Goal: Check status: Check status

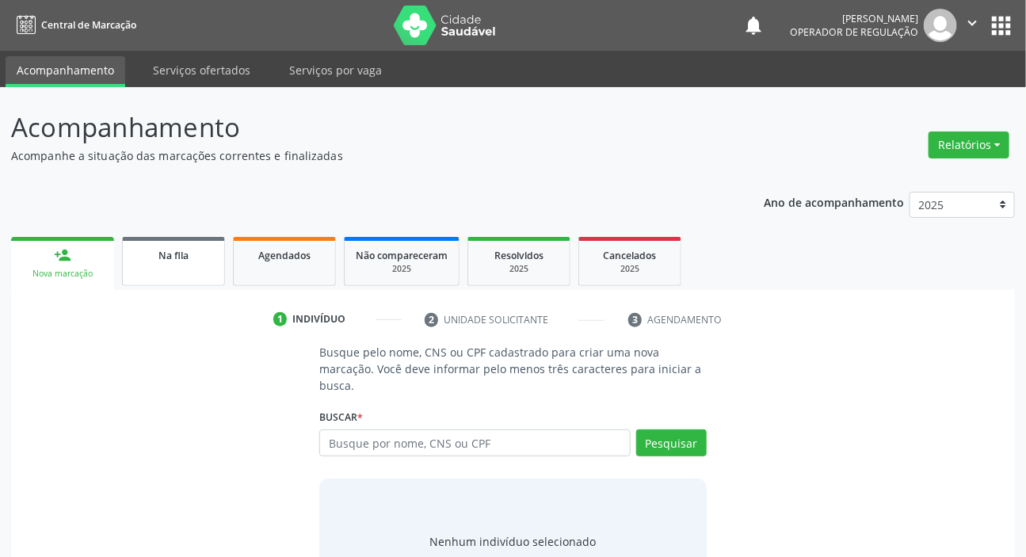
click at [171, 269] on link "Na fila" at bounding box center [173, 261] width 103 height 49
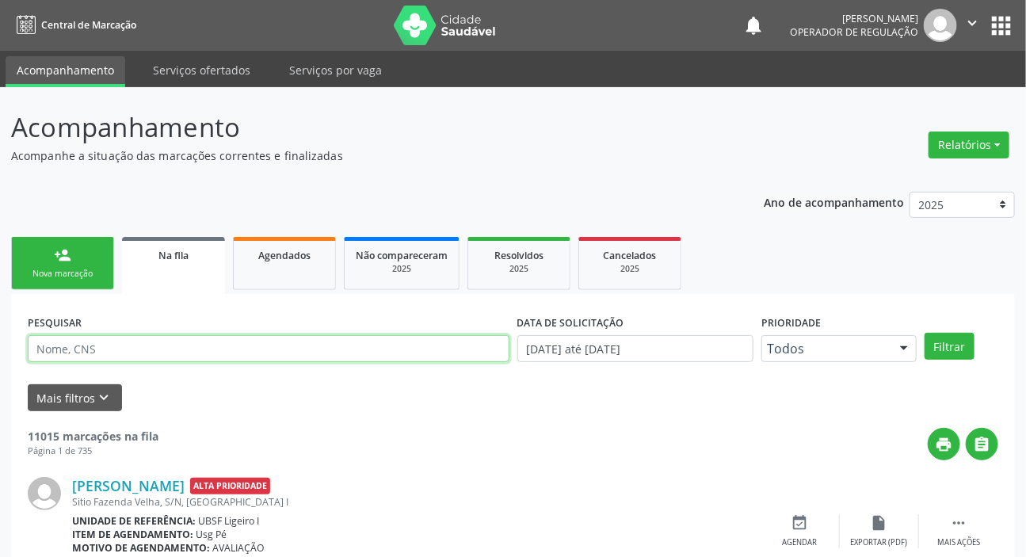
click at [263, 355] on input "text" at bounding box center [269, 348] width 482 height 27
click at [925, 333] on button "Filtrar" at bounding box center [950, 346] width 50 height 27
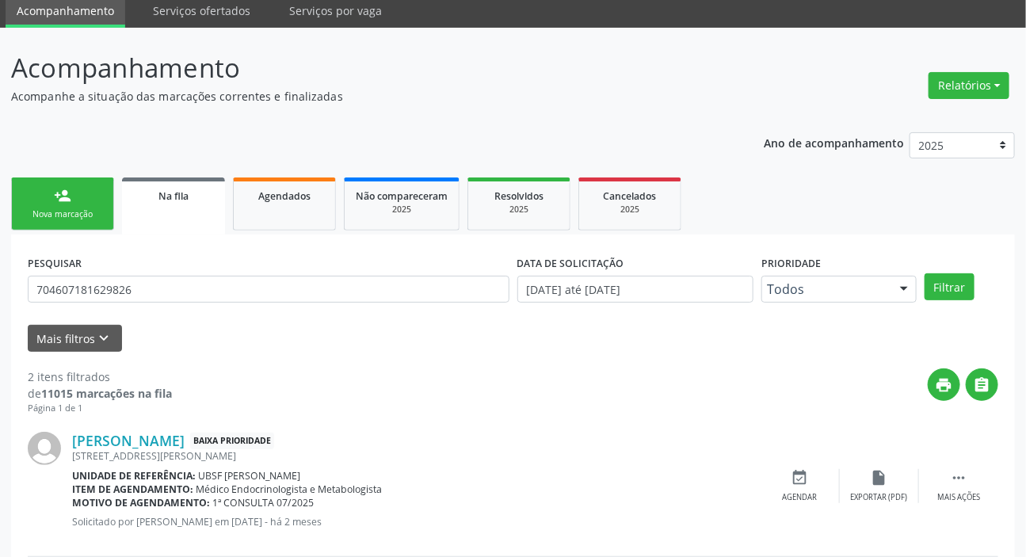
scroll to position [227, 0]
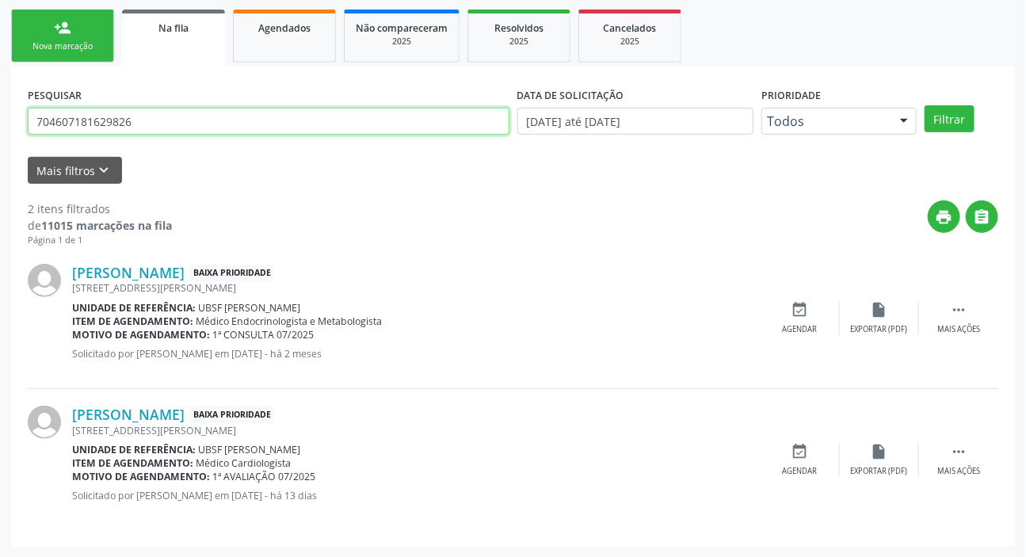
click at [262, 124] on input "704607181629826" at bounding box center [269, 121] width 482 height 27
click at [925, 105] on button "Filtrar" at bounding box center [950, 118] width 50 height 27
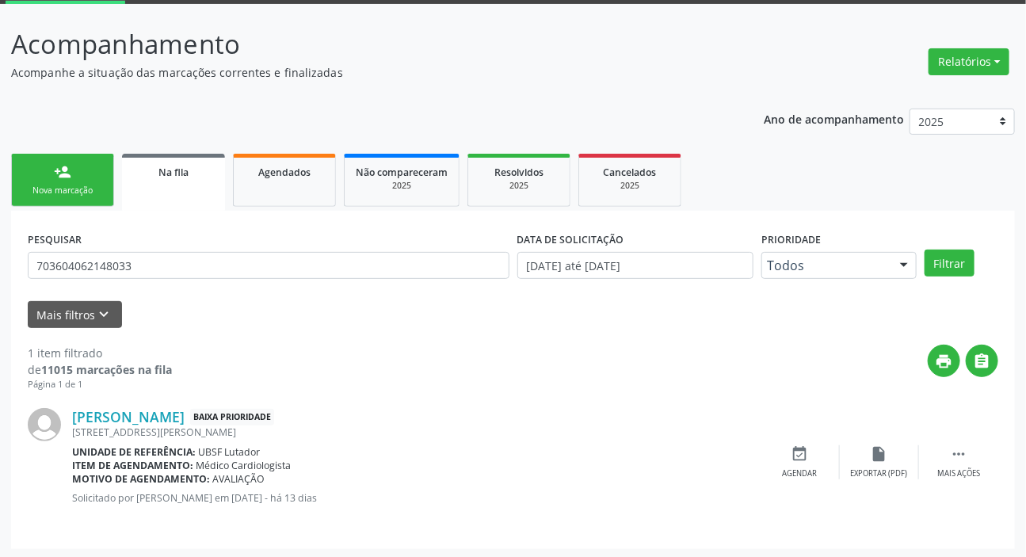
scroll to position [86, 0]
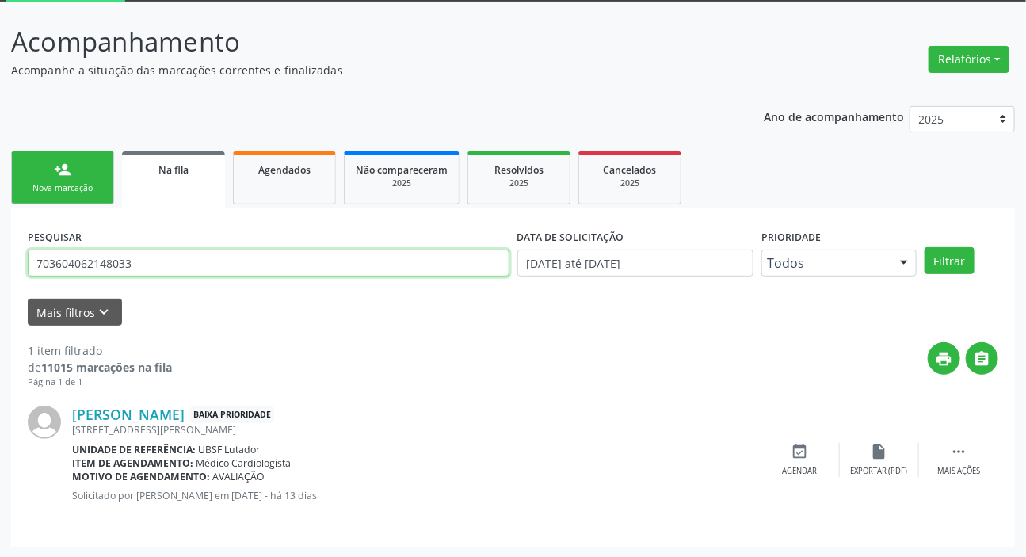
click at [243, 259] on input "703604062148033" at bounding box center [269, 263] width 482 height 27
click at [925, 247] on button "Filtrar" at bounding box center [950, 260] width 50 height 27
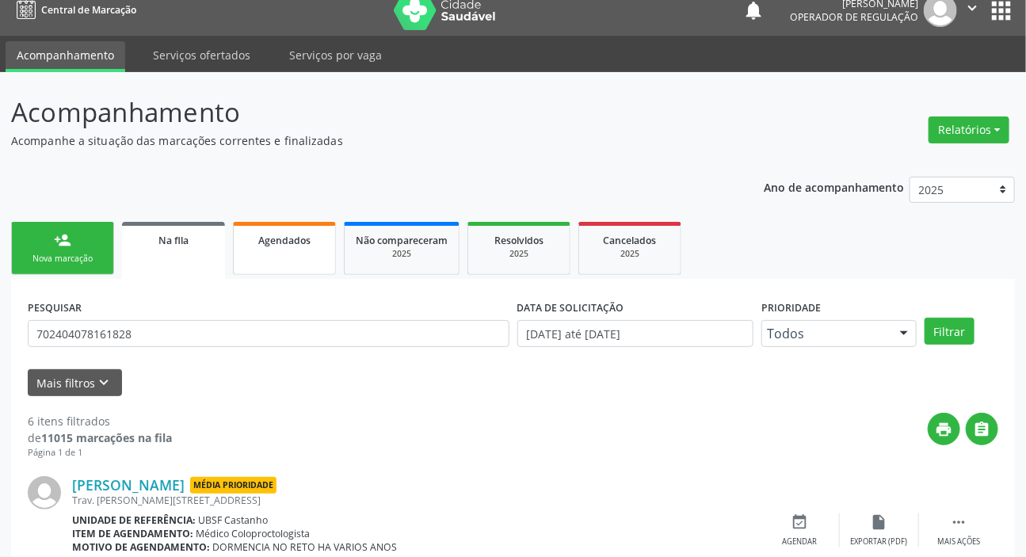
scroll to position [0, 0]
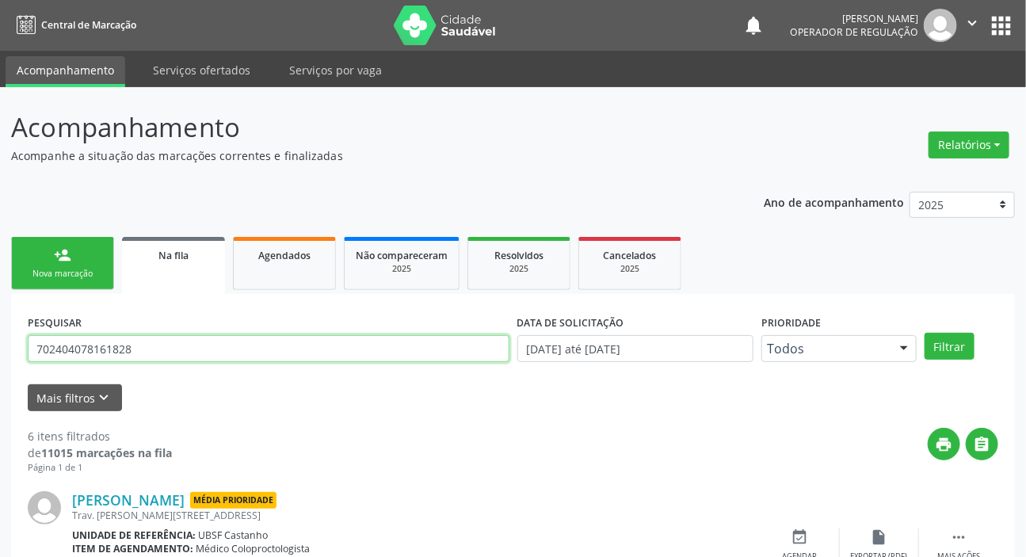
click at [157, 348] on input "702404078161828" at bounding box center [269, 348] width 482 height 27
type input "702807157755169"
click at [925, 333] on button "Filtrar" at bounding box center [950, 346] width 50 height 27
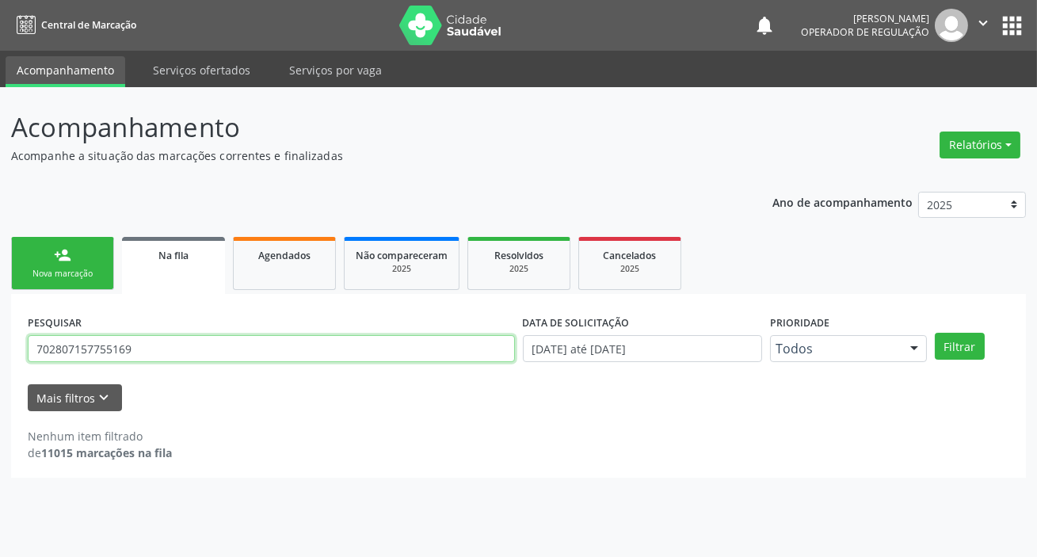
click at [174, 349] on input "702807157755169" at bounding box center [271, 348] width 487 height 27
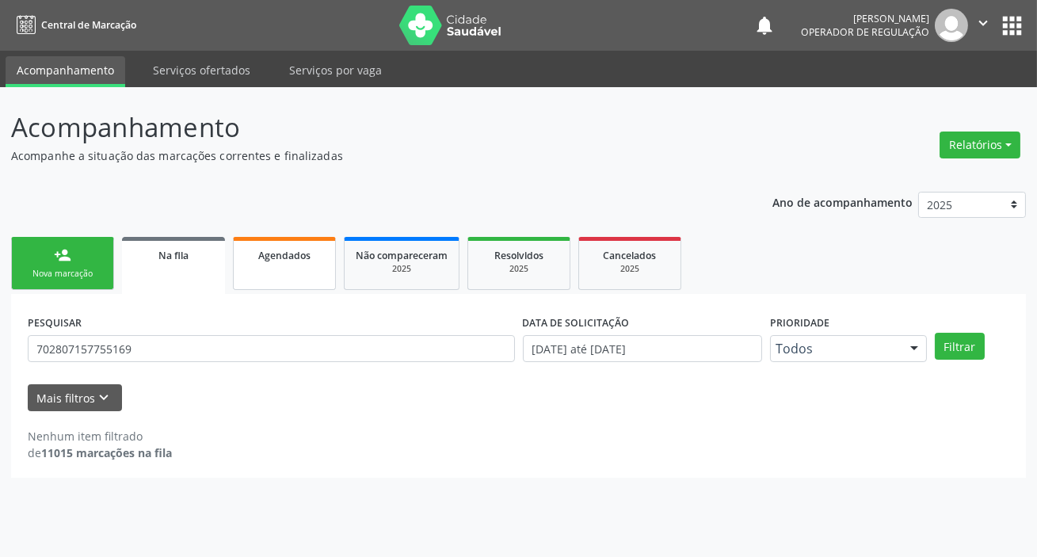
click at [272, 285] on link "Agendados" at bounding box center [284, 263] width 103 height 53
select select "9"
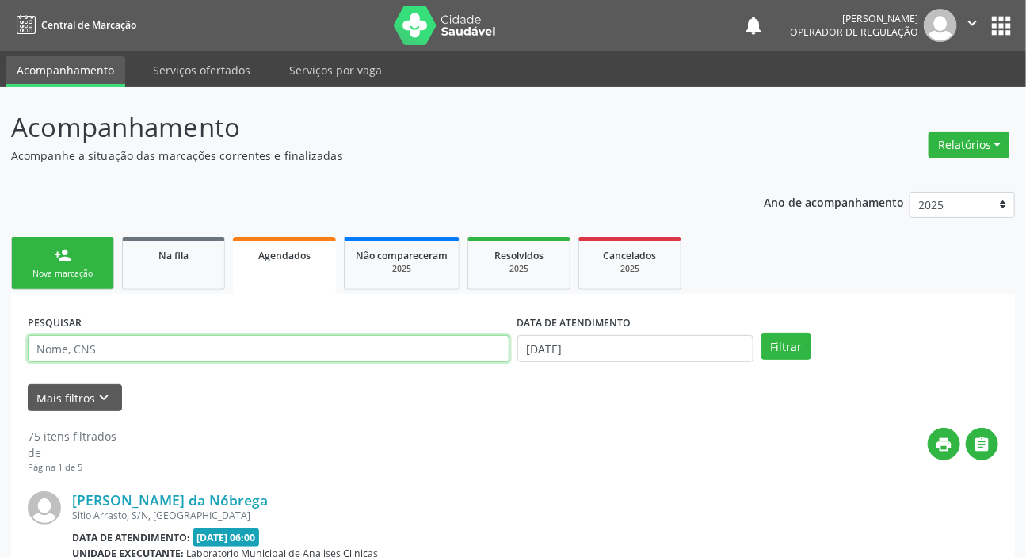
click at [257, 345] on input "text" at bounding box center [269, 348] width 482 height 27
paste input "702807157755169"
type input "702807157755169"
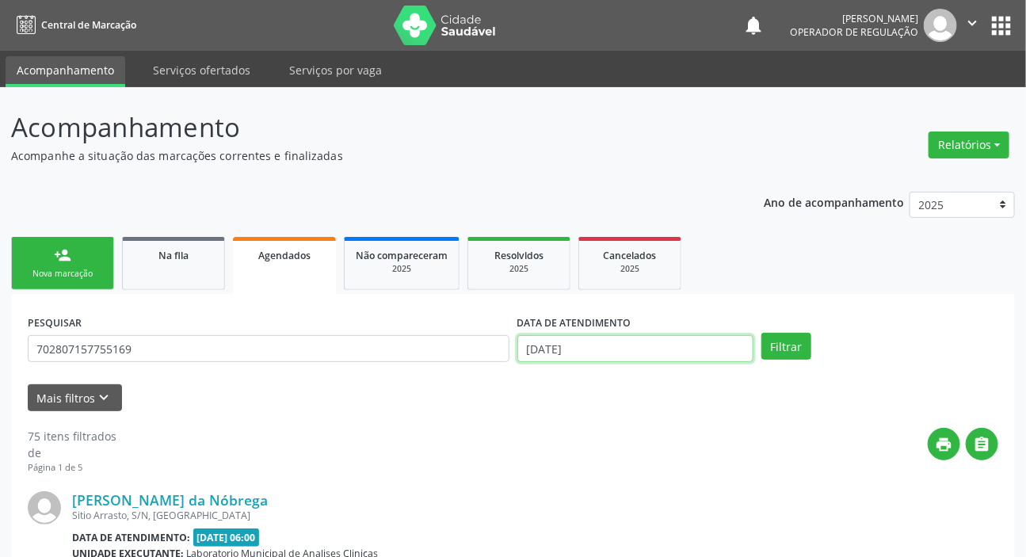
click at [637, 343] on input "[DATE]" at bounding box center [635, 348] width 237 height 27
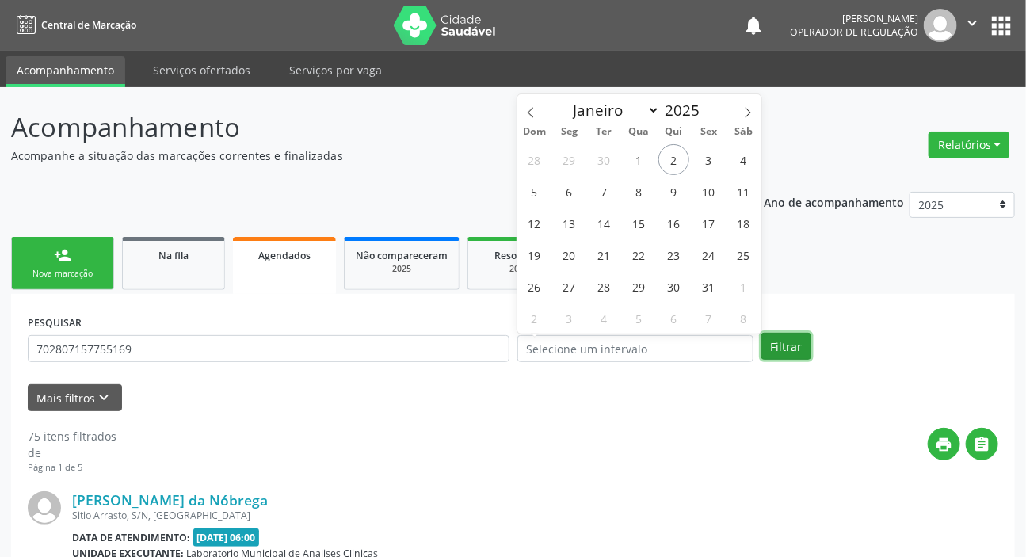
click at [787, 350] on button "Filtrar" at bounding box center [786, 346] width 50 height 27
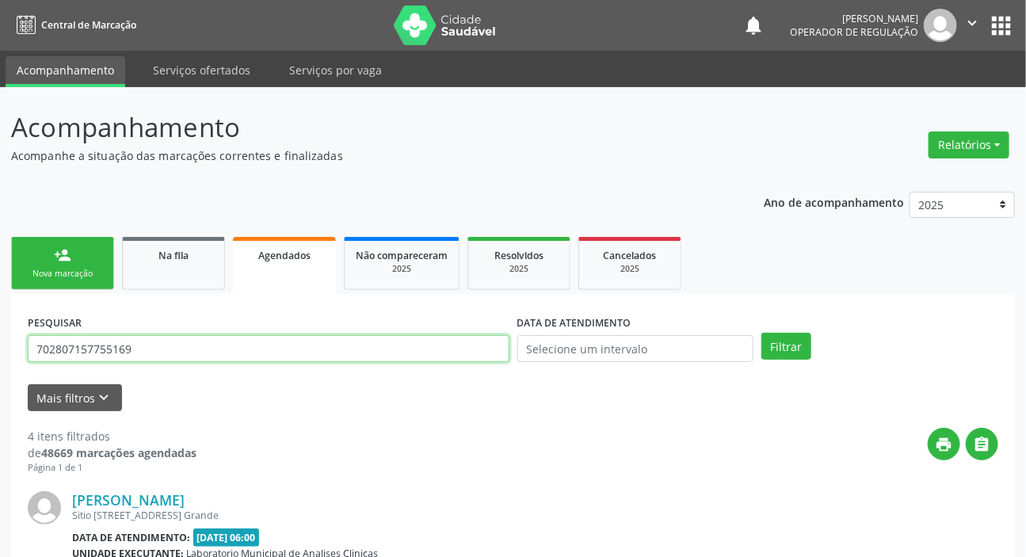
click at [246, 344] on input "702807157755169" at bounding box center [269, 348] width 482 height 27
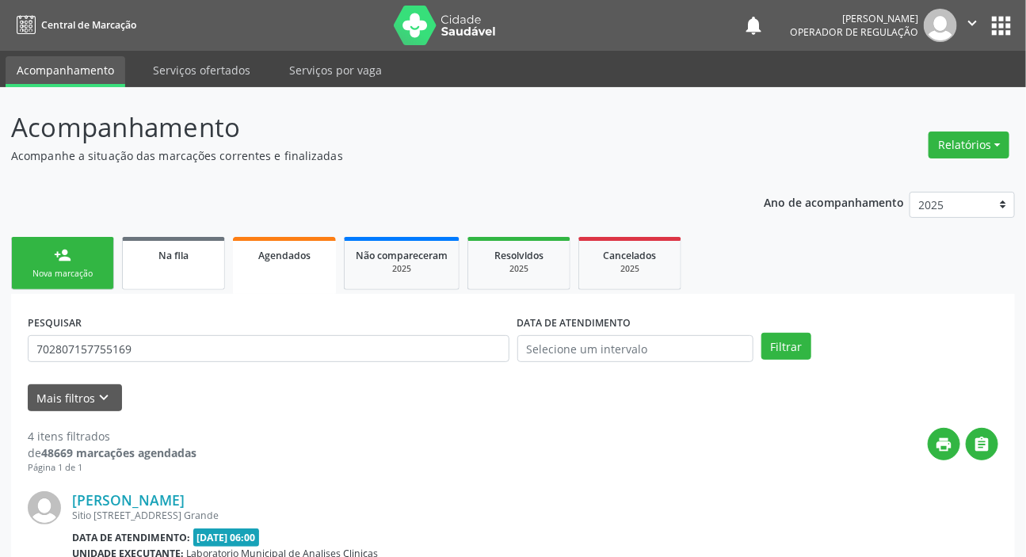
click at [200, 276] on link "Na fila" at bounding box center [173, 263] width 103 height 53
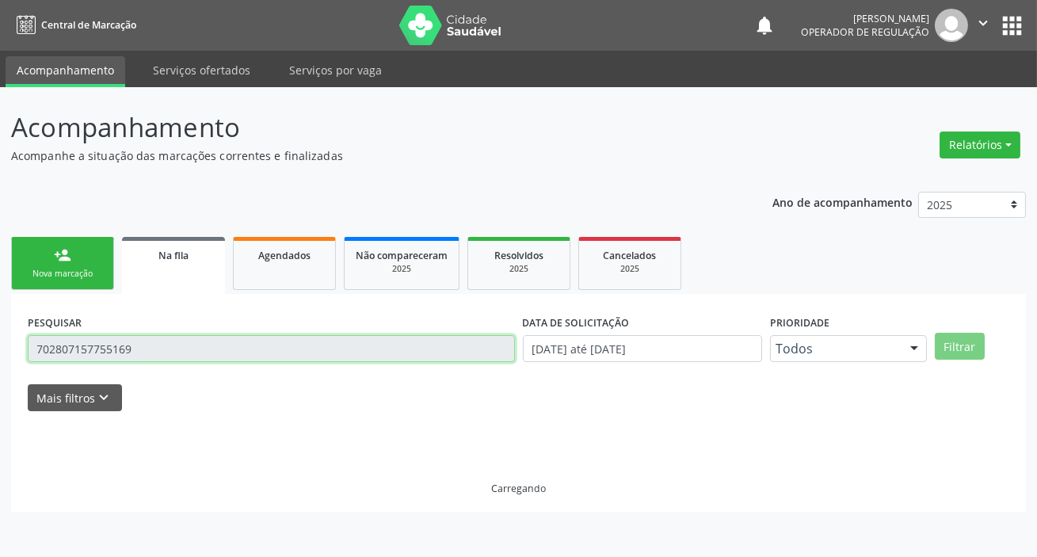
click at [198, 345] on input "702807157755169" at bounding box center [271, 348] width 487 height 27
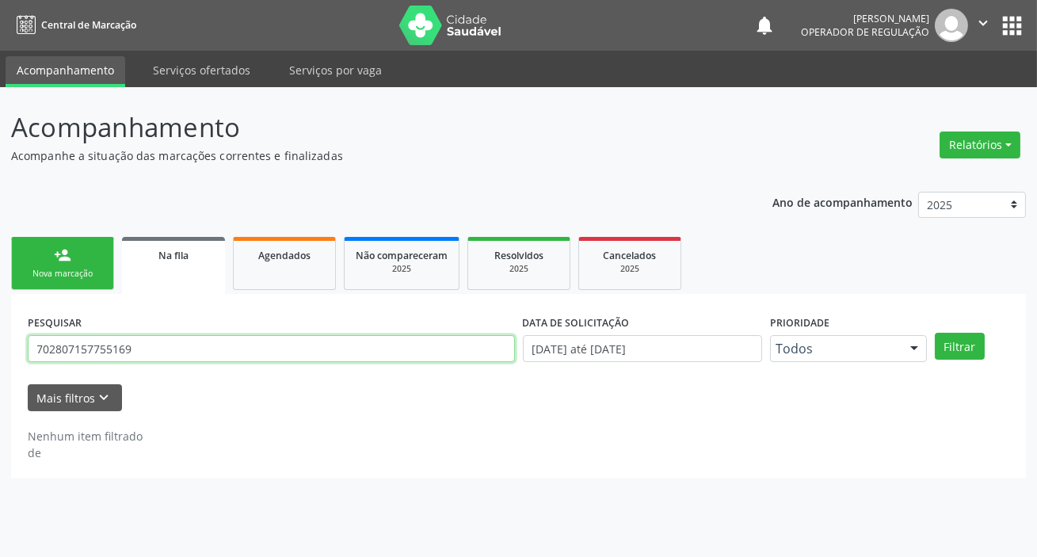
click at [198, 345] on input "702807157755169" at bounding box center [271, 348] width 487 height 27
type input "708208120339345"
click at [935, 333] on button "Filtrar" at bounding box center [960, 346] width 50 height 27
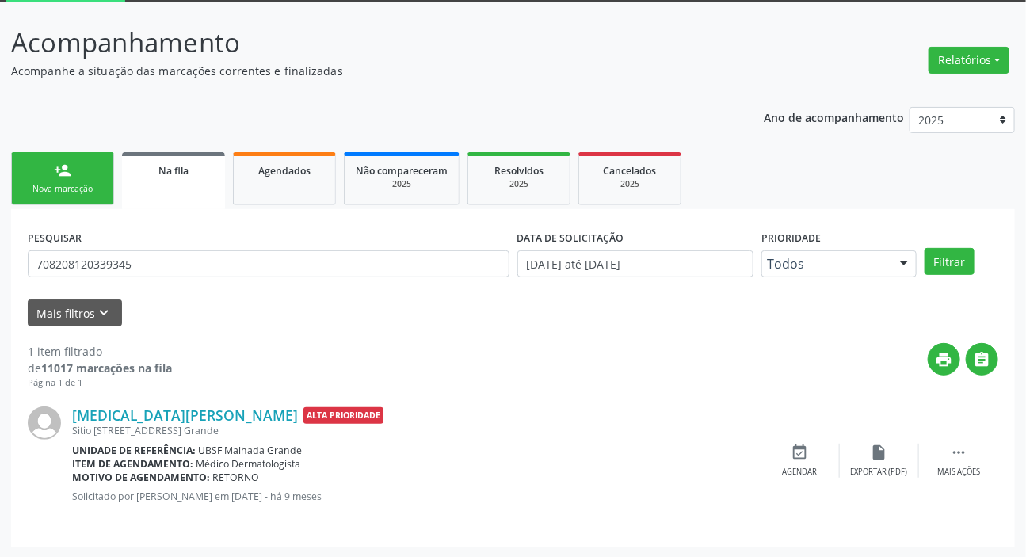
scroll to position [86, 0]
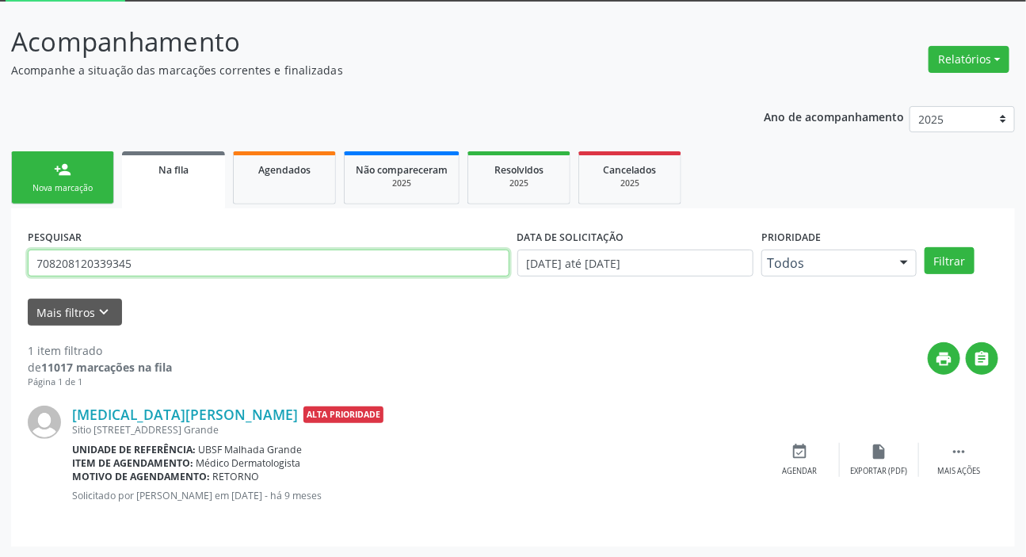
click at [224, 262] on input "708208120339345" at bounding box center [269, 263] width 482 height 27
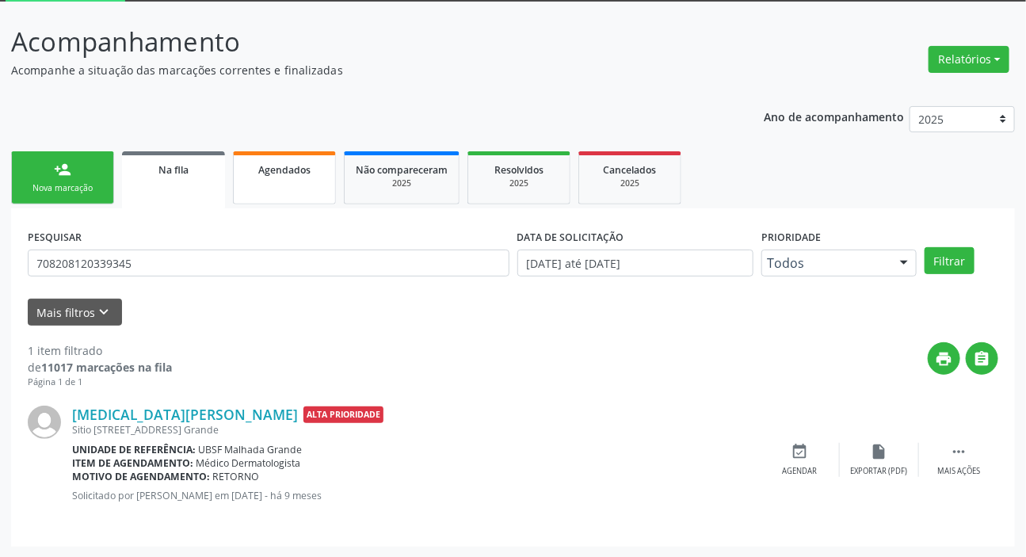
click at [283, 165] on span "Agendados" at bounding box center [284, 169] width 52 height 13
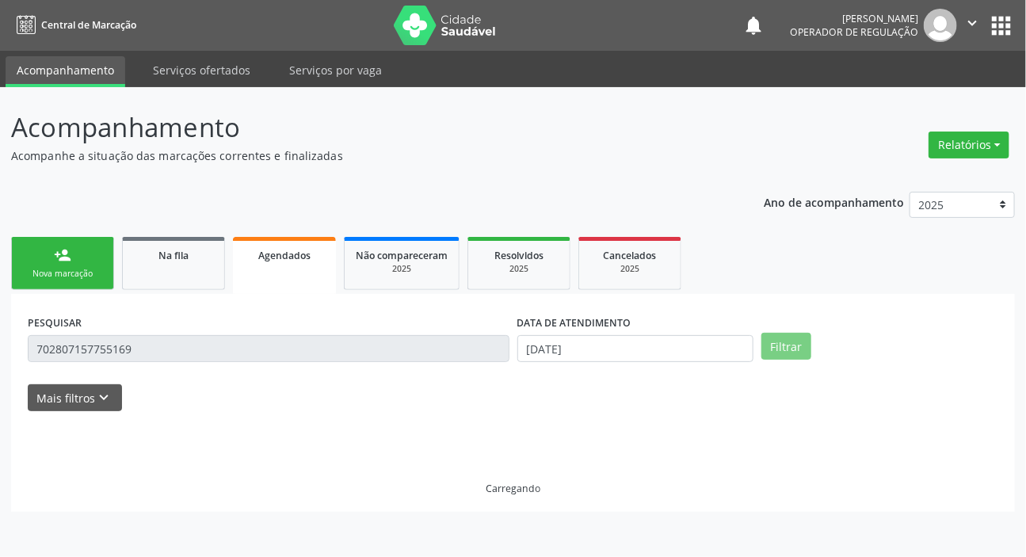
scroll to position [0, 0]
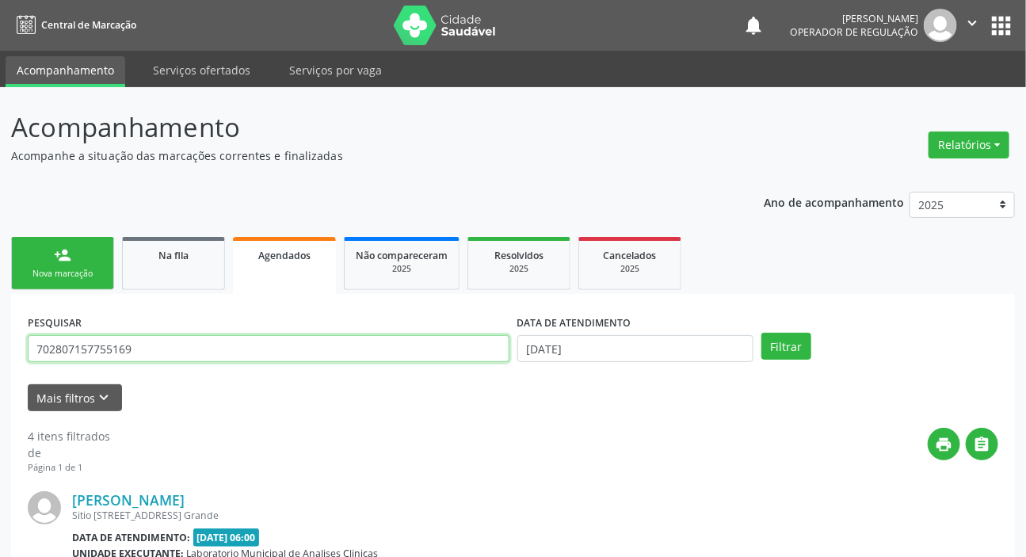
click at [235, 346] on input "702807157755169" at bounding box center [269, 348] width 482 height 27
paste input "8208120339345"
type input "708208120339345"
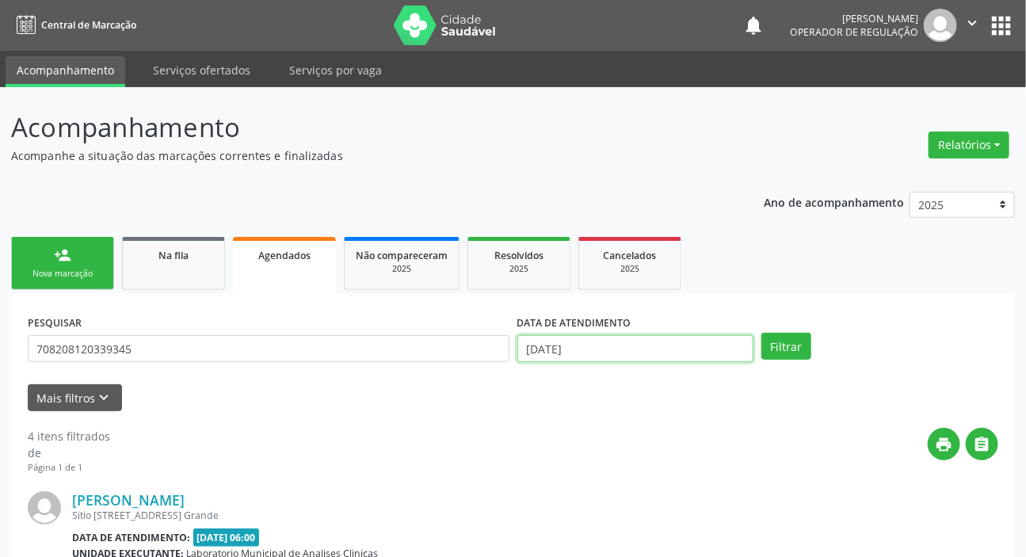
click at [563, 349] on input "[DATE]" at bounding box center [635, 348] width 237 height 27
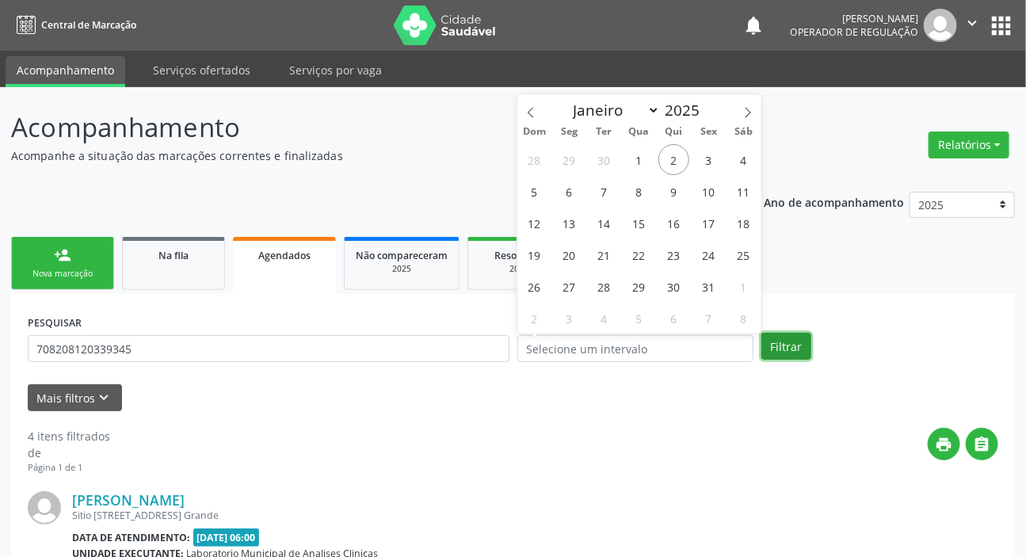
click at [791, 341] on button "Filtrar" at bounding box center [786, 346] width 50 height 27
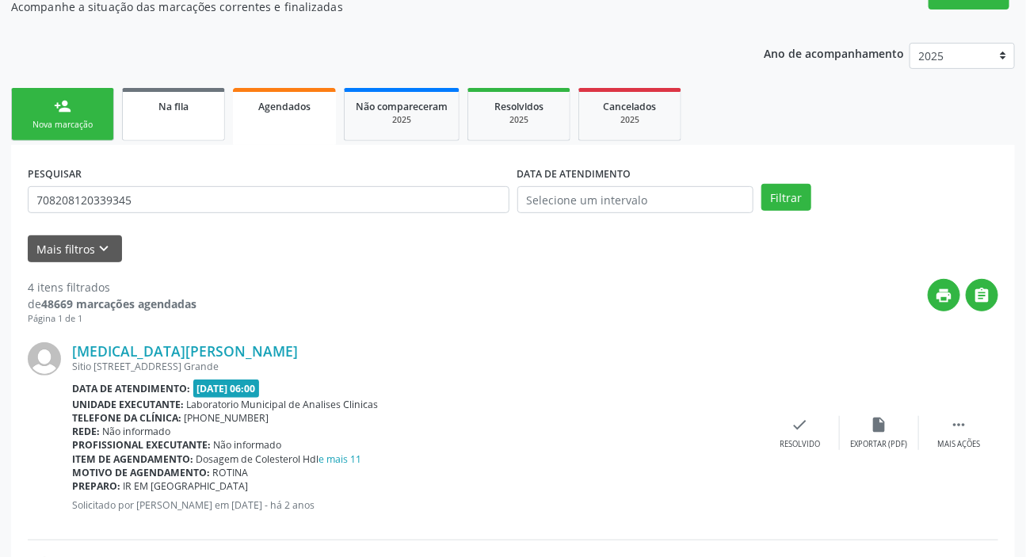
scroll to position [10, 0]
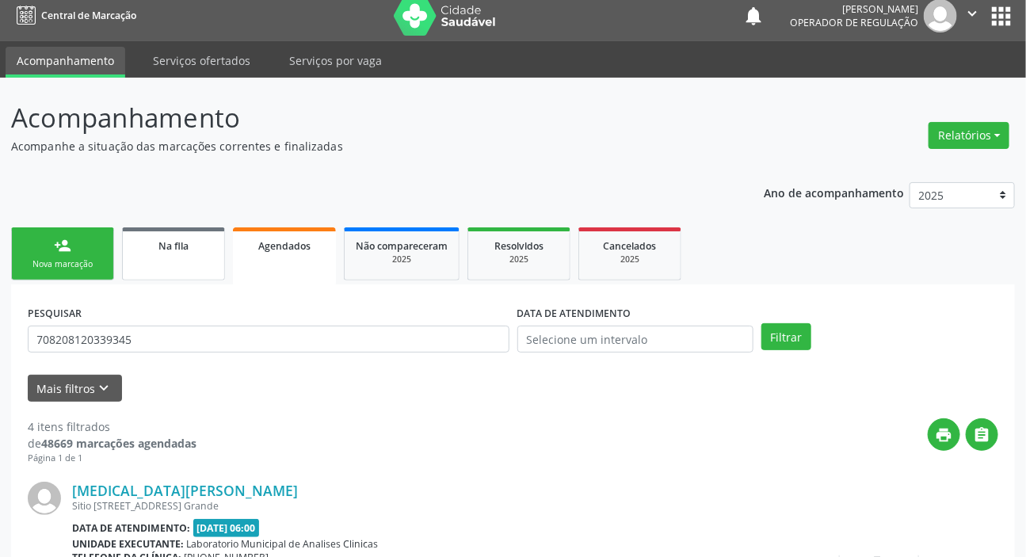
click at [174, 261] on link "Na fila" at bounding box center [173, 253] width 103 height 53
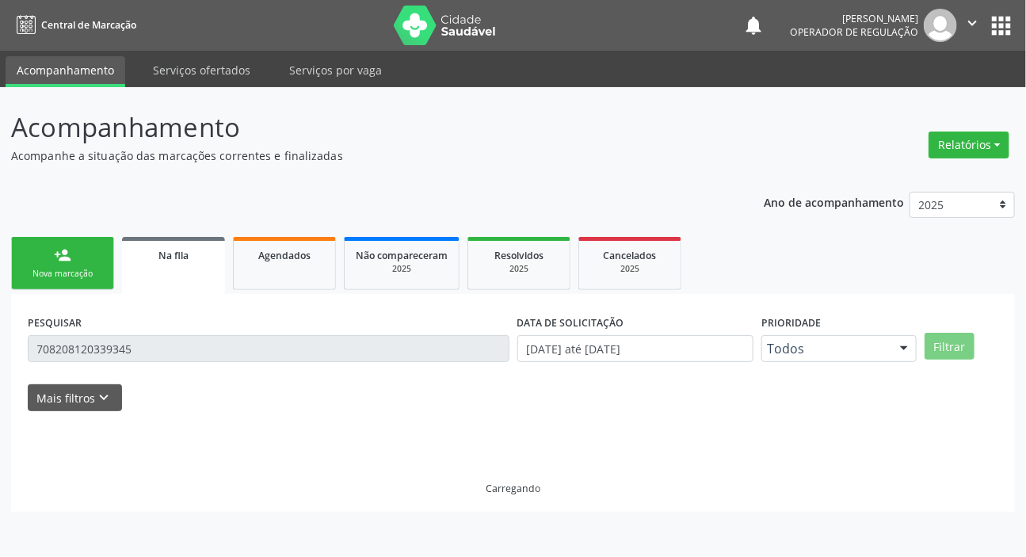
scroll to position [0, 0]
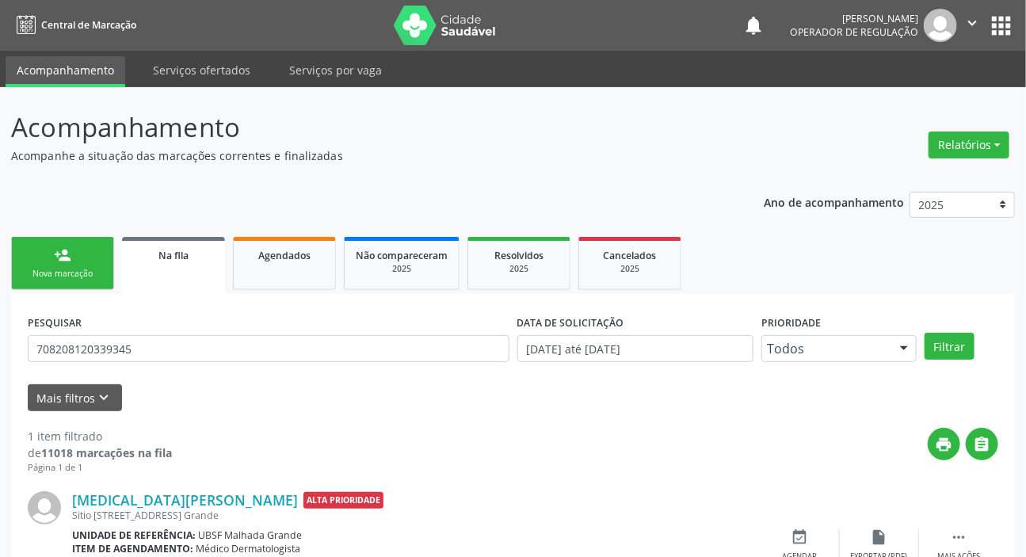
click at [189, 333] on div "PESQUISAR 708208120339345" at bounding box center [269, 342] width 490 height 62
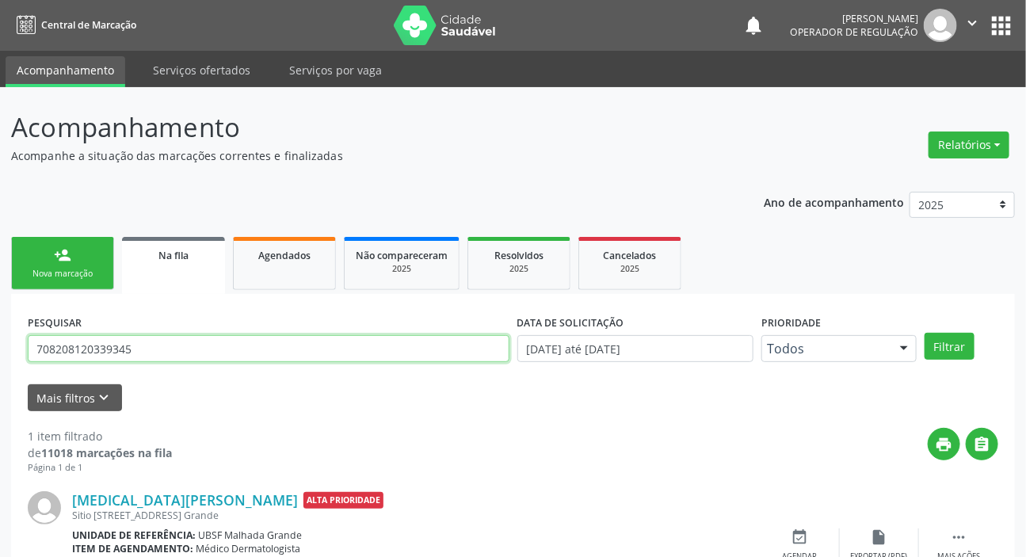
click at [179, 356] on input "708208120339345" at bounding box center [269, 348] width 482 height 27
click at [178, 356] on input "708208120339345" at bounding box center [269, 348] width 482 height 27
click at [925, 333] on button "Filtrar" at bounding box center [950, 346] width 50 height 27
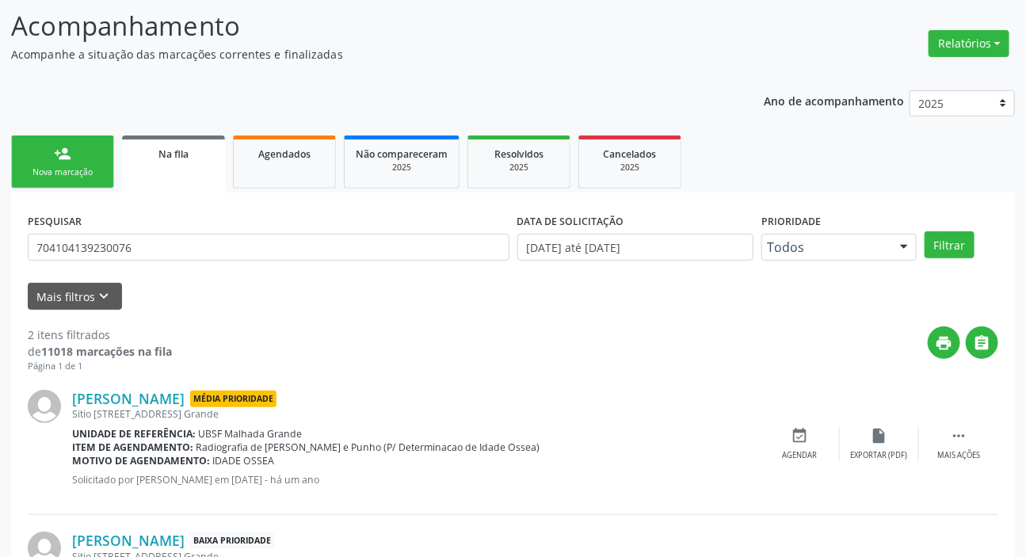
scroll to position [227, 0]
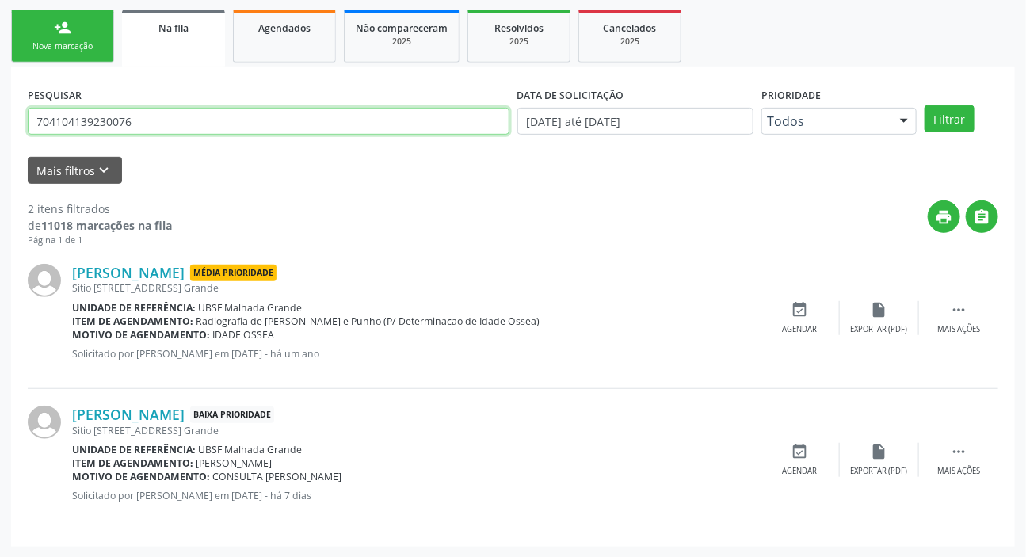
click at [185, 113] on input "704104139230076" at bounding box center [269, 121] width 482 height 27
click at [925, 105] on button "Filtrar" at bounding box center [950, 118] width 50 height 27
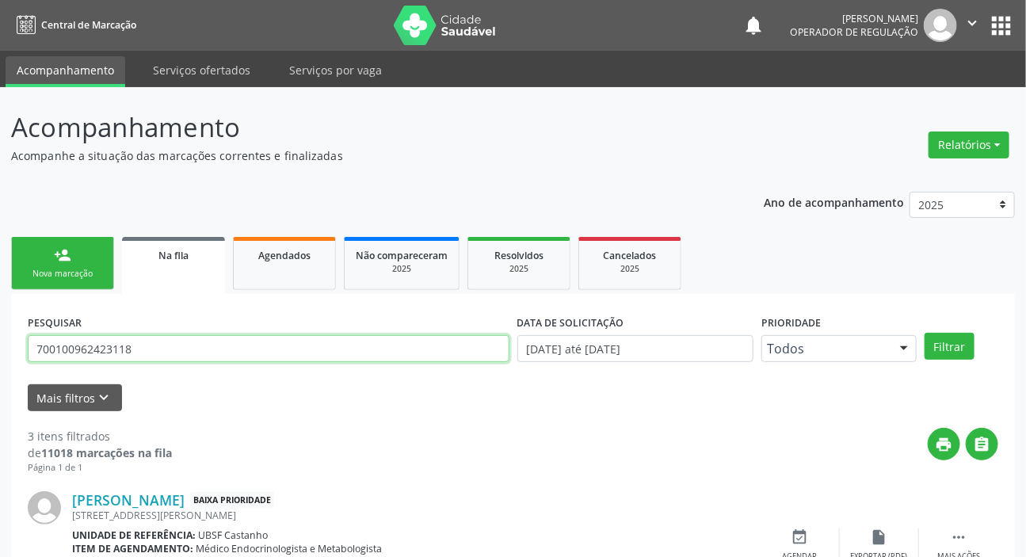
click at [318, 352] on input "700100962423118" at bounding box center [269, 348] width 482 height 27
click at [319, 354] on input "700100962423118" at bounding box center [269, 348] width 482 height 27
click at [925, 333] on button "Filtrar" at bounding box center [950, 346] width 50 height 27
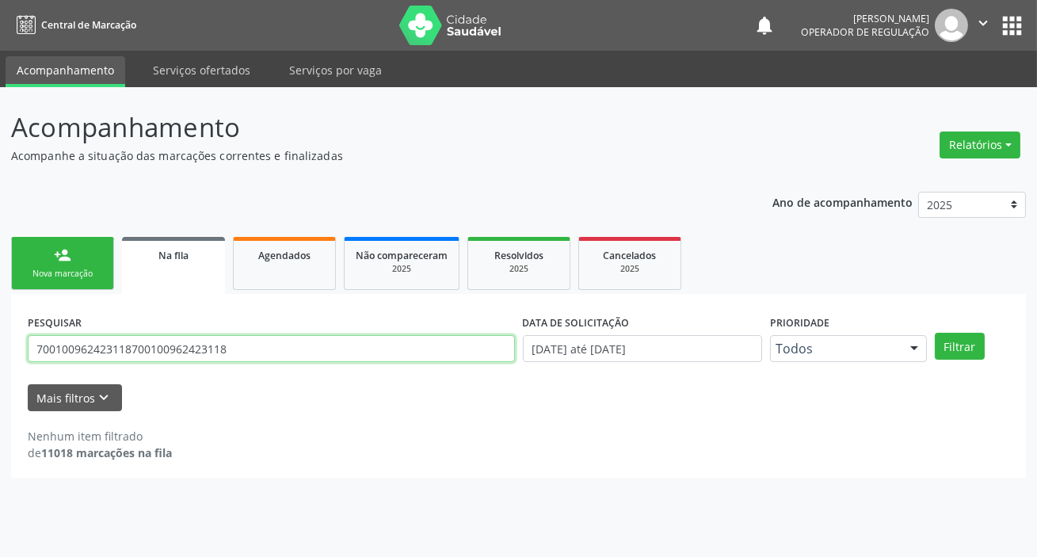
click at [189, 348] on input "700100962423118700100962423118" at bounding box center [271, 348] width 487 height 27
click at [935, 333] on button "Filtrar" at bounding box center [960, 346] width 50 height 27
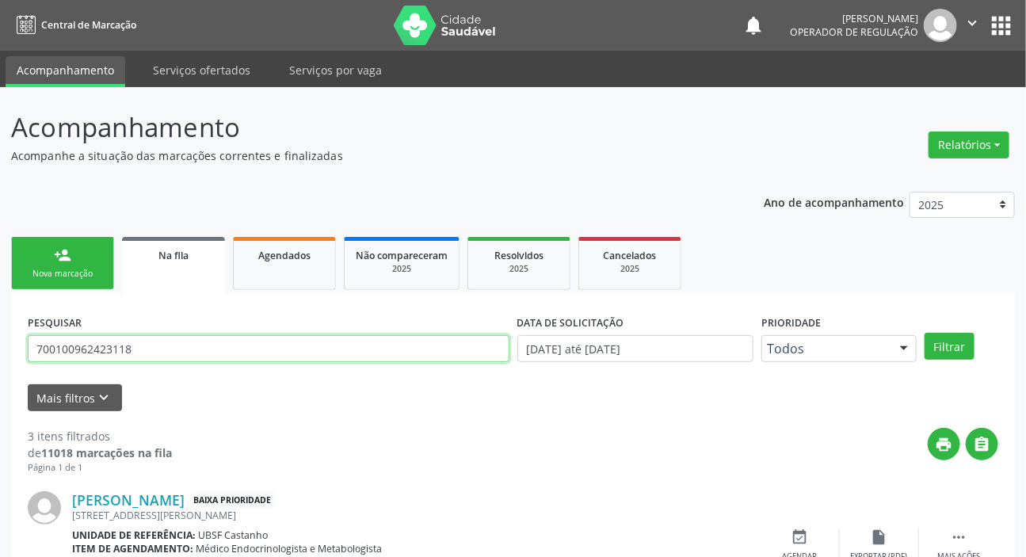
click at [174, 356] on input "700100962423118" at bounding box center [269, 348] width 482 height 27
click at [172, 357] on input "700100962423118" at bounding box center [269, 348] width 482 height 27
click at [171, 357] on input "700100962423118" at bounding box center [269, 348] width 482 height 27
click at [925, 333] on button "Filtrar" at bounding box center [950, 346] width 50 height 27
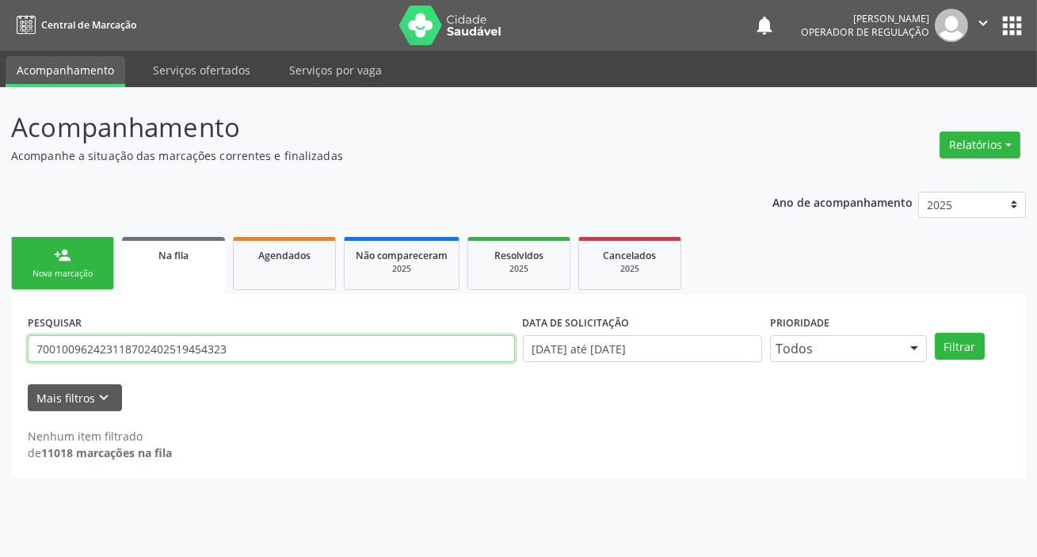
click at [167, 350] on input "700100962423118702402519454323" at bounding box center [271, 348] width 487 height 27
type input "702402519454323"
click at [935, 333] on button "Filtrar" at bounding box center [960, 346] width 50 height 27
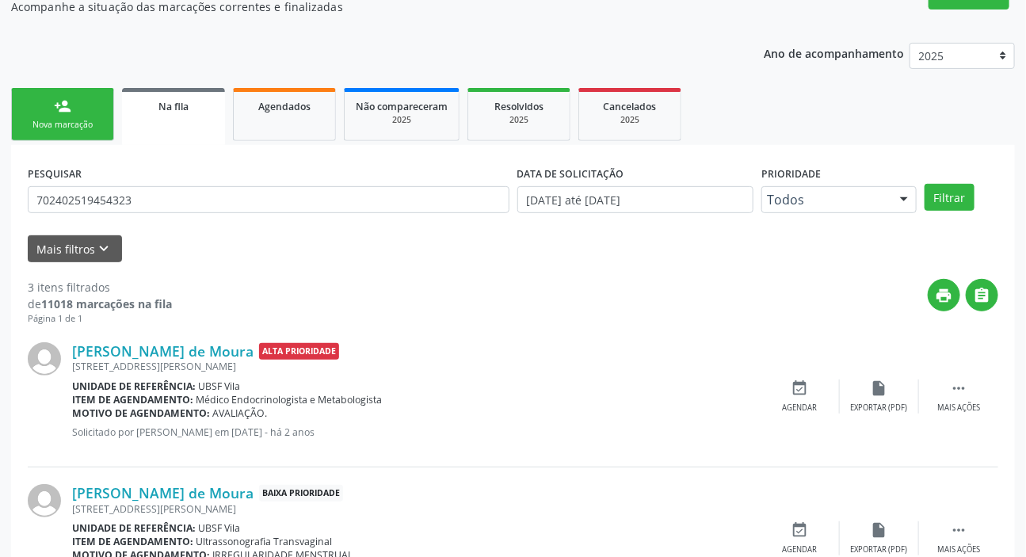
scroll to position [369, 0]
